Goal: Check status: Check status

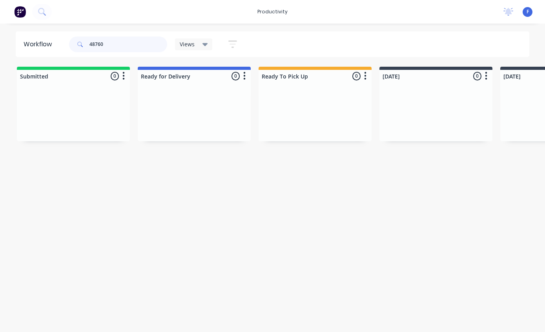
click at [106, 48] on input "48760" at bounding box center [128, 44] width 78 height 16
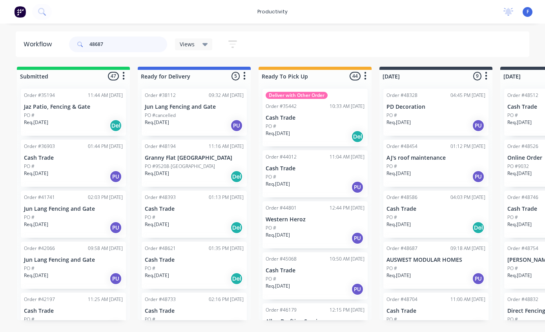
click at [138, 41] on input "48687" at bounding box center [128, 44] width 78 height 16
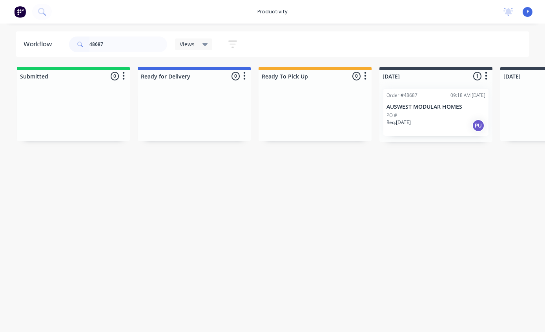
click at [454, 107] on p "AUSWEST MODULAR HOMES" at bounding box center [435, 107] width 99 height 7
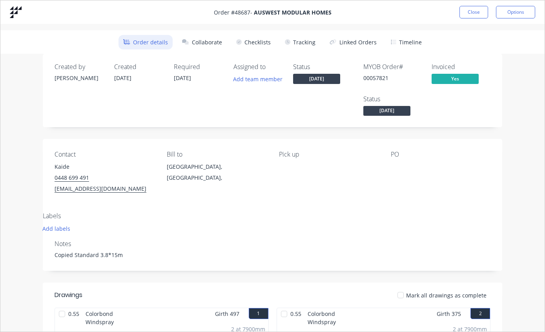
click at [295, 45] on button "Tracking" at bounding box center [300, 42] width 40 height 15
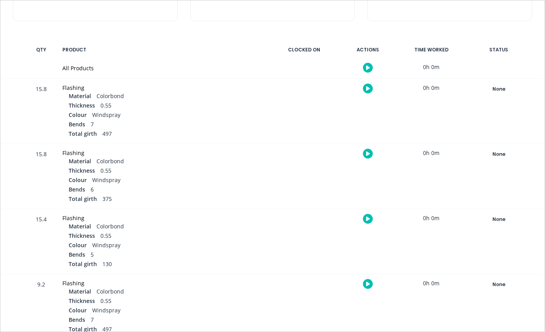
scroll to position [129, 0]
click at [506, 84] on div "None" at bounding box center [498, 89] width 56 height 10
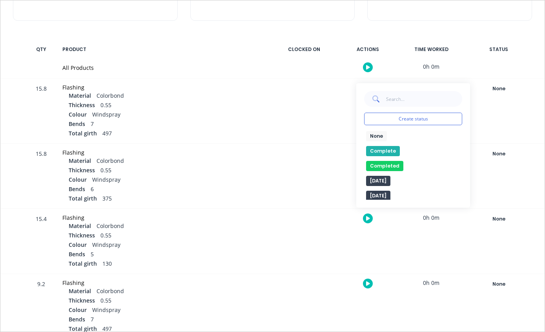
click at [389, 149] on button "Complete" at bounding box center [383, 151] width 34 height 10
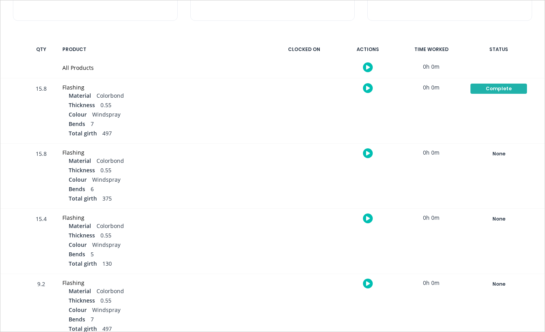
click at [502, 151] on div "None" at bounding box center [498, 154] width 56 height 10
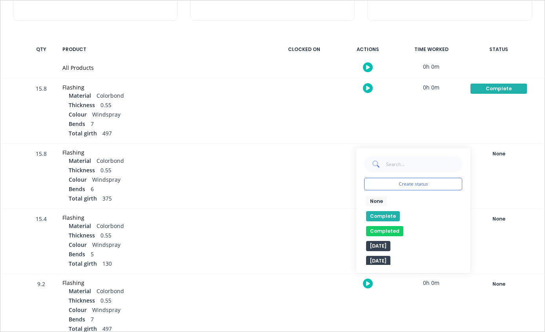
click at [383, 213] on button "Complete" at bounding box center [383, 216] width 34 height 10
click at [503, 213] on button "None" at bounding box center [498, 218] width 57 height 11
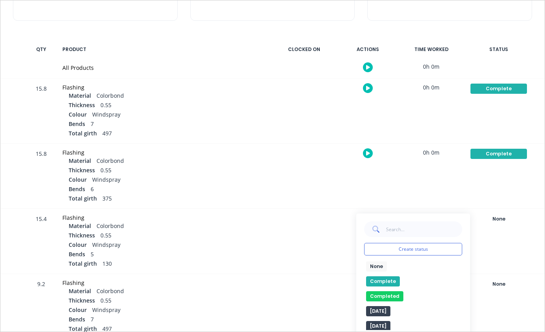
click at [381, 281] on button "Complete" at bounding box center [383, 281] width 34 height 10
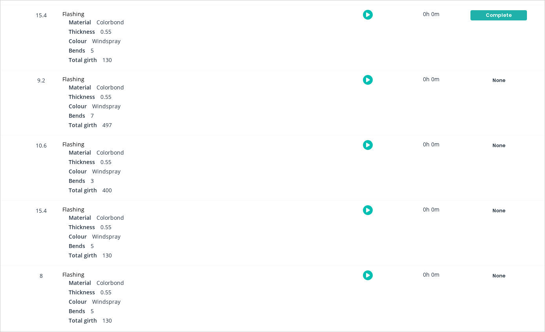
scroll to position [331, 0]
click at [511, 77] on div "None" at bounding box center [498, 81] width 56 height 10
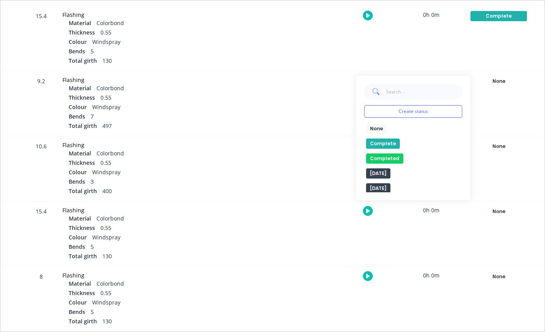
click at [387, 138] on button "Complete" at bounding box center [383, 143] width 34 height 10
click at [494, 147] on div "None" at bounding box center [498, 146] width 56 height 10
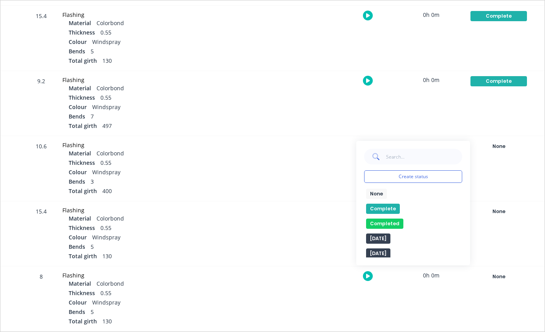
click at [381, 211] on button "Complete" at bounding box center [383, 208] width 34 height 10
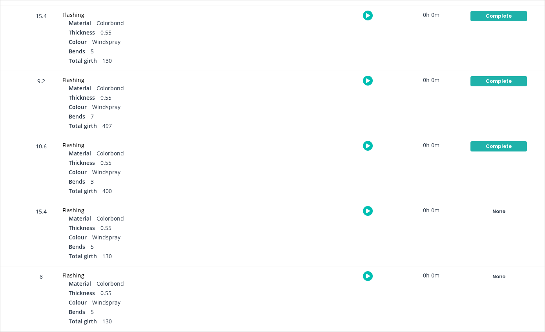
click at [488, 210] on div "None" at bounding box center [498, 211] width 56 height 10
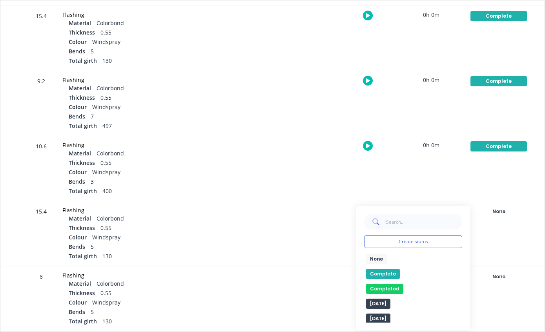
click at [375, 273] on button "Complete" at bounding box center [383, 274] width 34 height 10
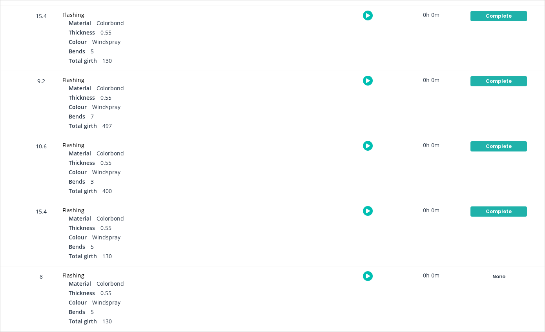
click at [490, 277] on div "None" at bounding box center [498, 276] width 56 height 10
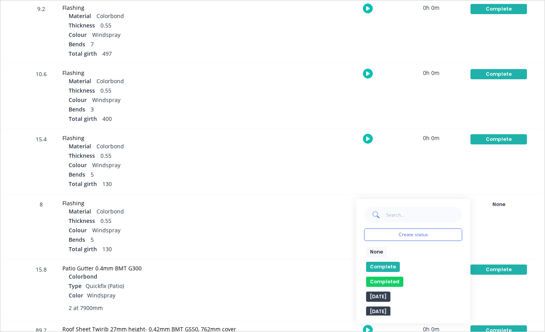
scroll to position [403, 0]
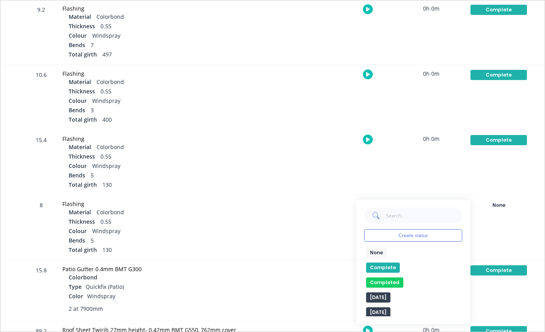
click at [384, 265] on button "Complete" at bounding box center [383, 267] width 34 height 10
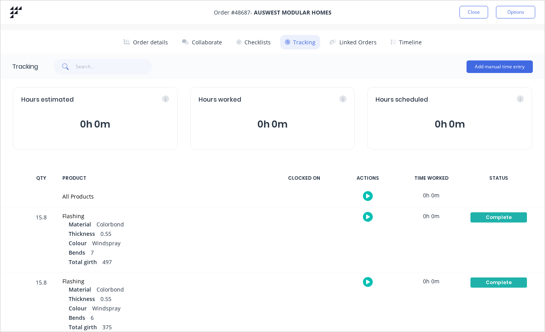
scroll to position [0, 0]
click at [473, 9] on button "Close" at bounding box center [473, 12] width 29 height 13
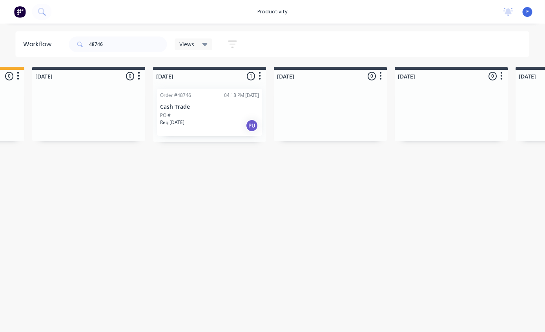
click at [207, 111] on div "Order #48746 04:18 PM 02/09/25 Cash Trade PO # Req. 09/09/25 PU" at bounding box center [209, 112] width 105 height 47
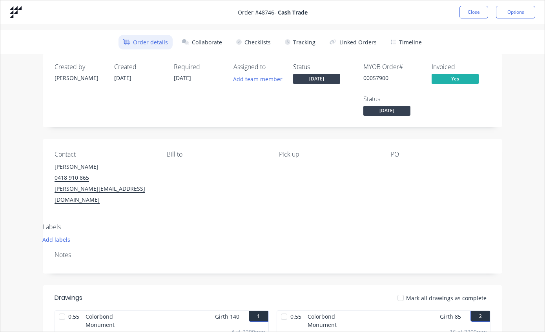
click at [303, 35] on button "Tracking" at bounding box center [300, 42] width 40 height 15
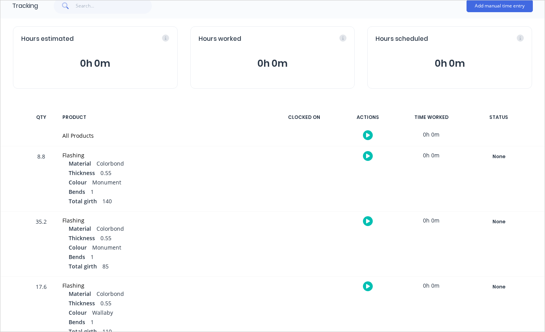
scroll to position [60, 0]
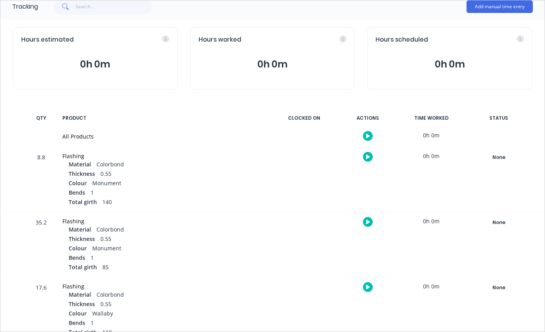
click at [506, 160] on div "None" at bounding box center [498, 157] width 56 height 10
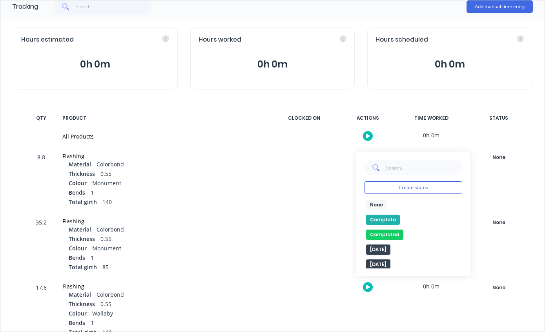
click at [382, 222] on button "Complete" at bounding box center [383, 219] width 34 height 10
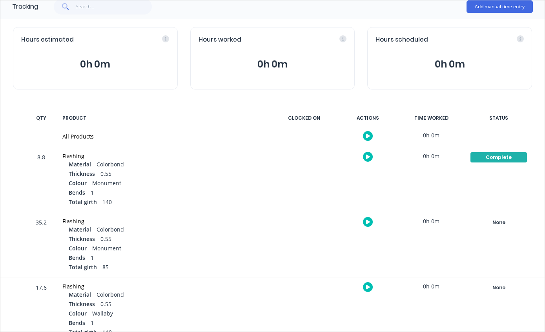
click at [492, 222] on div "None" at bounding box center [498, 222] width 56 height 10
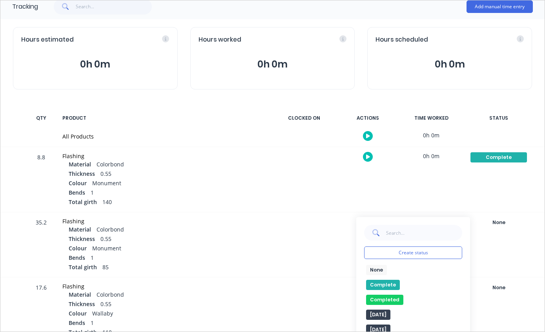
click at [389, 280] on button "Complete" at bounding box center [383, 285] width 34 height 10
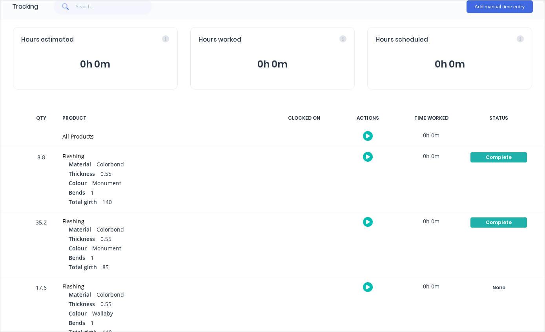
click at [507, 287] on div "None" at bounding box center [498, 287] width 56 height 10
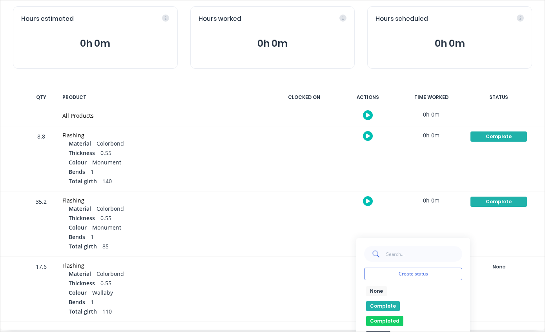
click at [382, 307] on button "Complete" at bounding box center [383, 306] width 34 height 10
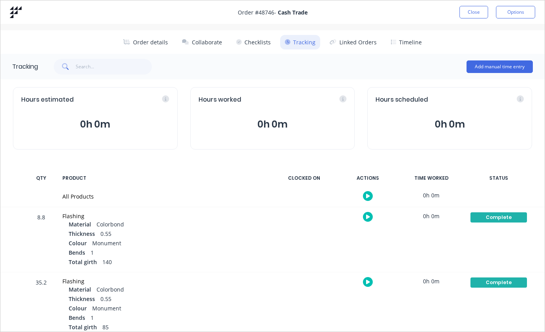
scroll to position [0, 0]
click at [471, 13] on button "Close" at bounding box center [473, 12] width 29 height 13
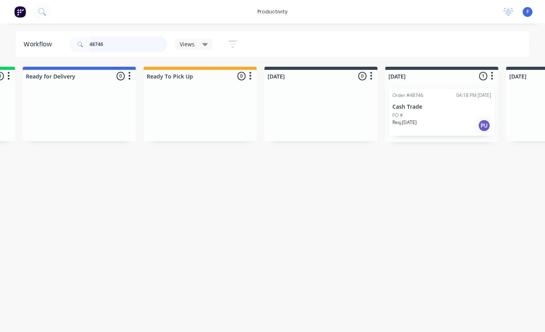
scroll to position [0, 118]
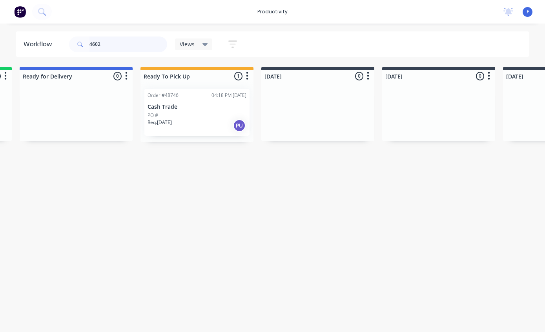
type input "46027"
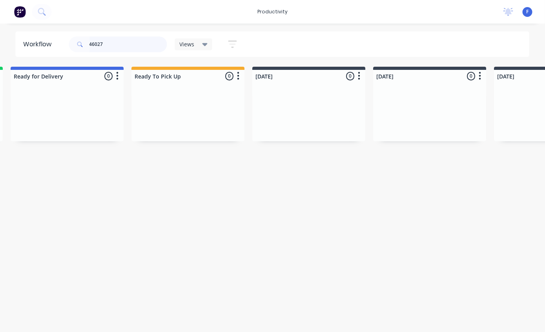
scroll to position [0, 0]
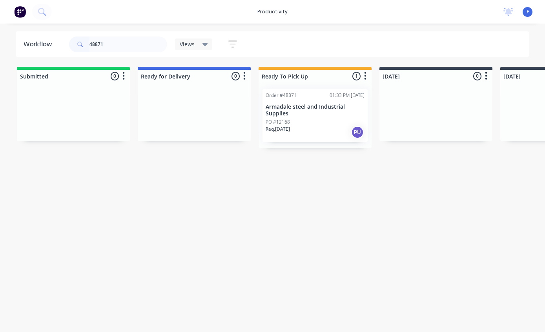
scroll to position [16, 10]
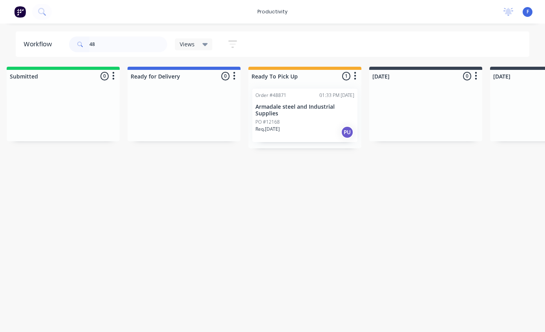
type input "4"
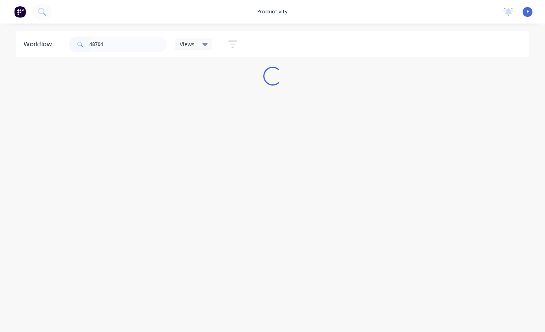
type input "48704"
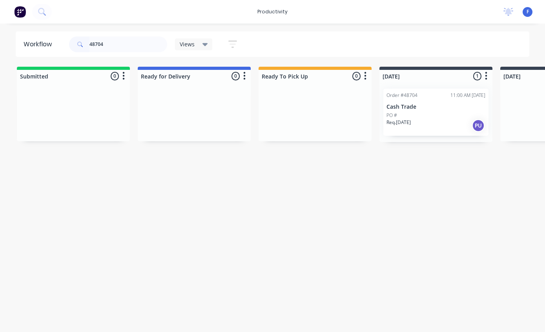
click at [424, 94] on div "Order #48704 11:00 AM [DATE] Cash Trade PO # Req. [DATE] PU" at bounding box center [435, 112] width 105 height 47
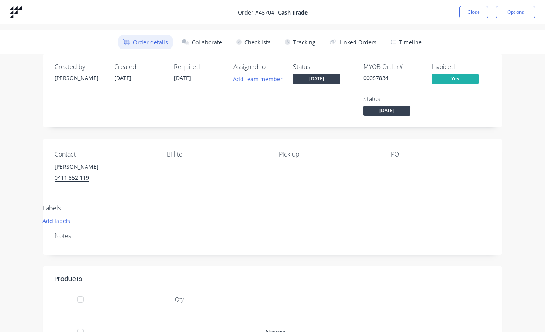
scroll to position [0, 0]
click at [296, 49] on button "Tracking" at bounding box center [300, 42] width 40 height 15
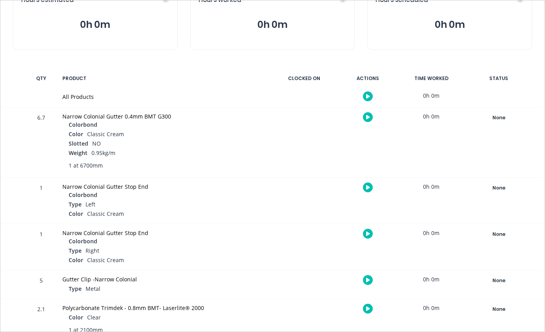
scroll to position [99, 0]
click at [506, 115] on div "None" at bounding box center [498, 118] width 56 height 10
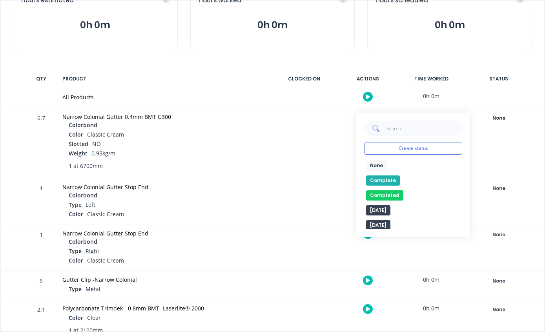
click at [382, 179] on button "Complete" at bounding box center [383, 180] width 34 height 10
click at [382, 179] on button "Complete" at bounding box center [387, 180] width 42 height 10
